Goal: Transaction & Acquisition: Purchase product/service

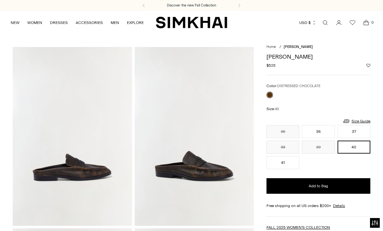
click at [205, 167] on img at bounding box center [194, 136] width 119 height 179
click at [361, 117] on link "Size Guide" at bounding box center [356, 121] width 28 height 8
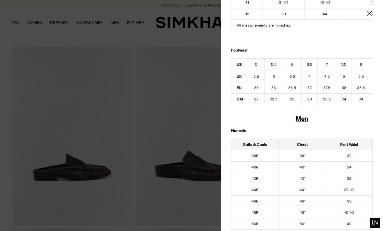
scroll to position [291, 0]
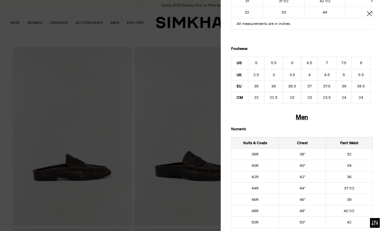
click at [371, 15] on icon "Close" at bounding box center [369, 13] width 5 height 5
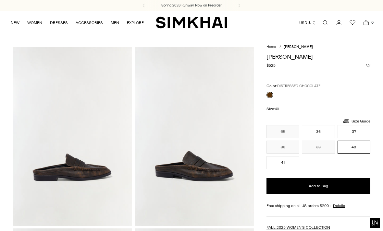
scroll to position [0, 0]
click at [359, 128] on button "37" at bounding box center [354, 131] width 33 height 13
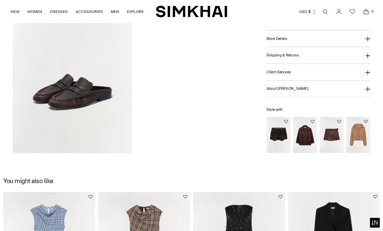
scroll to position [400, 0]
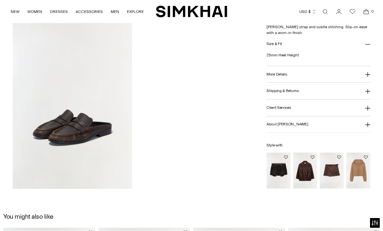
click at [311, 175] on img "Huntington Oversized Leather Jacket" at bounding box center [305, 171] width 24 height 36
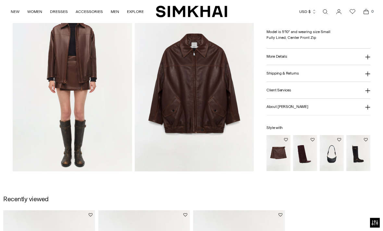
scroll to position [418, 0]
click at [284, 154] on img "Madeline Leather Mini Skirt" at bounding box center [278, 154] width 24 height 36
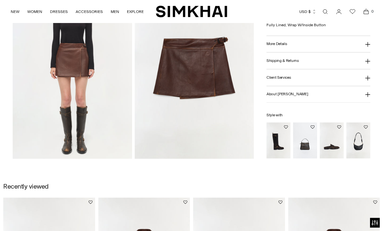
scroll to position [430, 0]
click at [335, 149] on img "Dean Leather Loafer" at bounding box center [332, 141] width 24 height 36
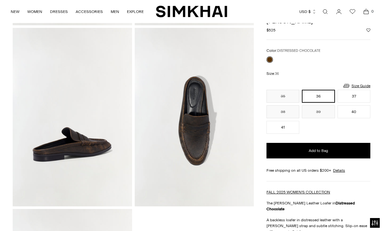
scroll to position [178, 0]
